Goal: Find specific page/section

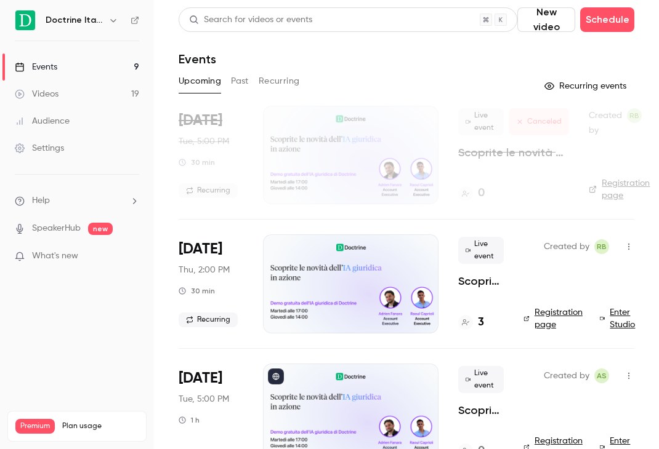
click at [113, 14] on button "button" at bounding box center [113, 20] width 15 height 15
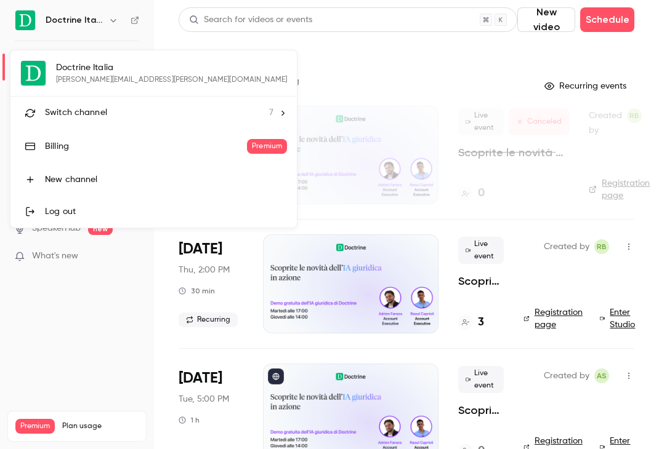
click at [103, 105] on li "Switch channel 7" at bounding box center [153, 113] width 286 height 33
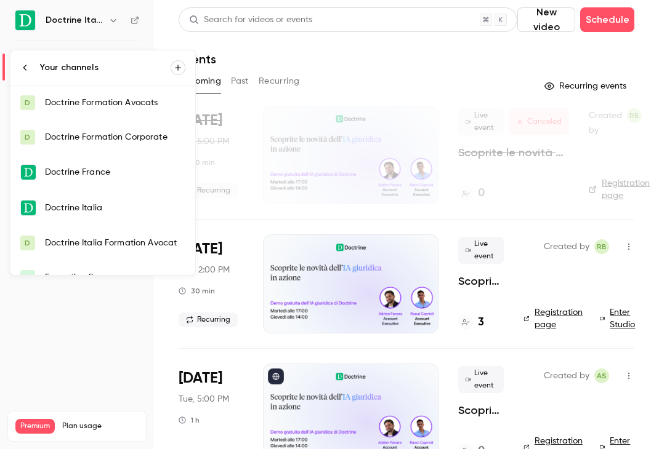
click at [112, 249] on link "D Doctrine Italia Formation Avocat" at bounding box center [102, 243] width 185 height 34
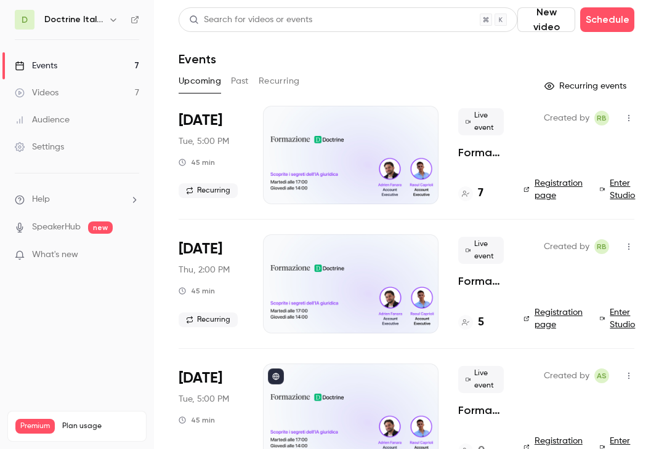
click at [477, 194] on div "7" at bounding box center [470, 193] width 25 height 17
